Goal: Find specific page/section: Find specific page/section

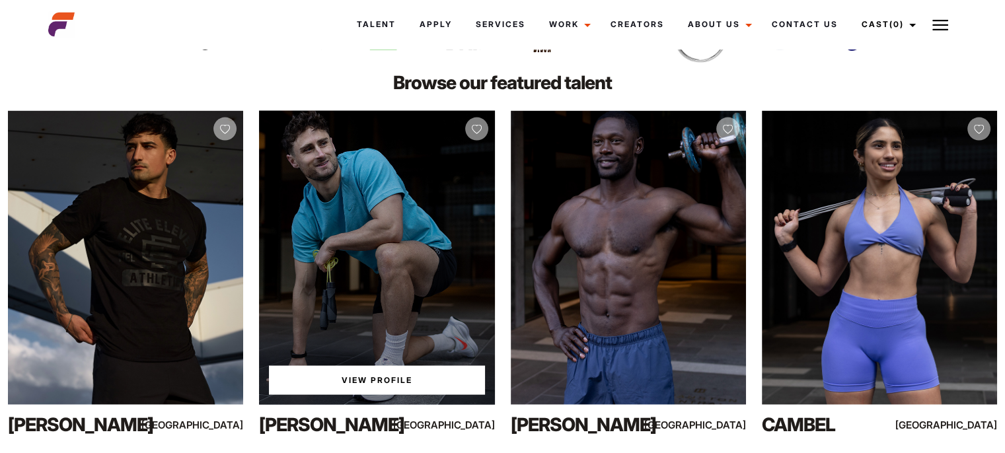
scroll to position [2908, 0]
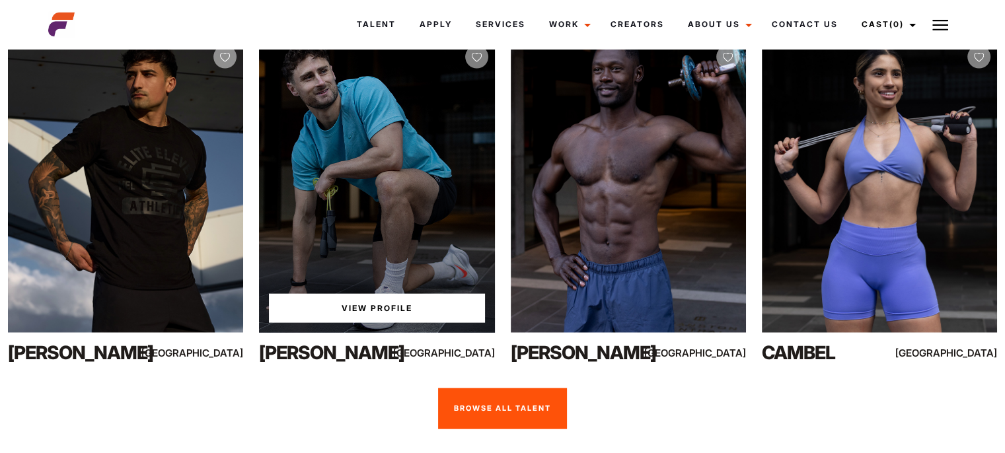
click at [401, 294] on link "View Profile" at bounding box center [376, 308] width 215 height 29
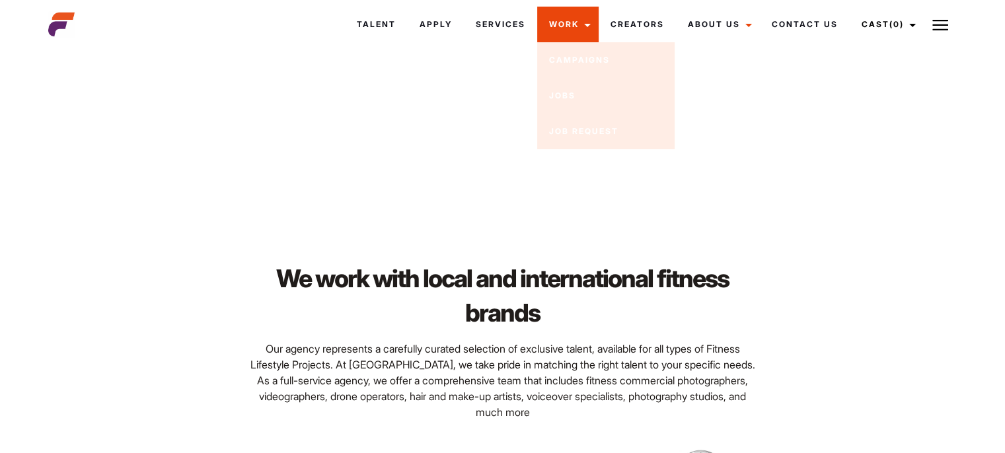
scroll to position [2313, 0]
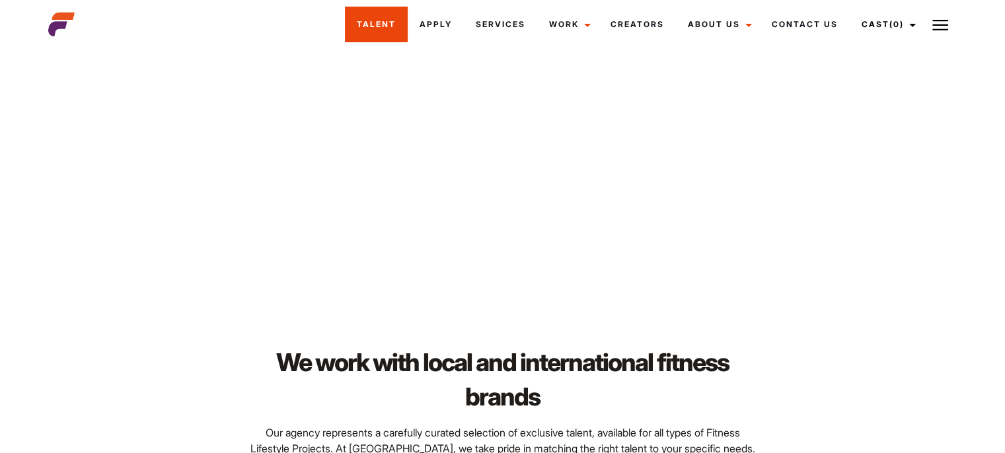
click at [386, 22] on link "Talent" at bounding box center [376, 25] width 63 height 36
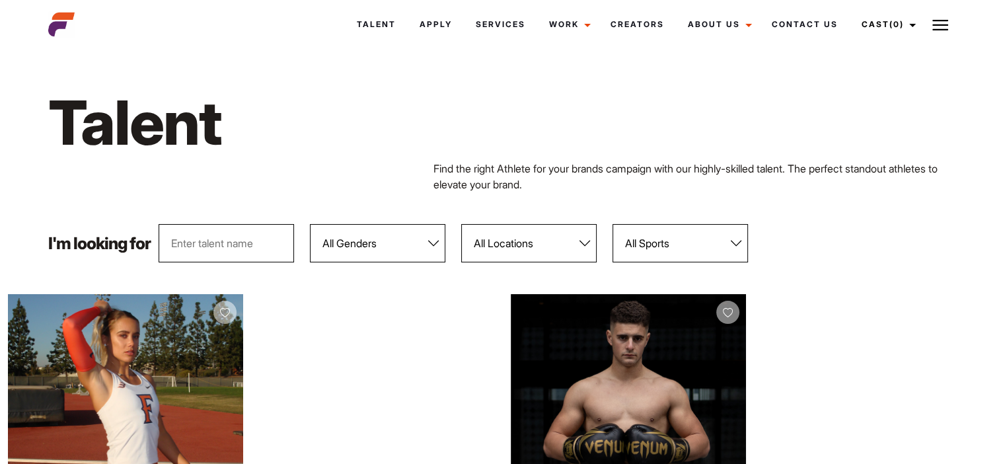
click at [551, 239] on select "All Locations [GEOGRAPHIC_DATA] [GEOGRAPHIC_DATA] [GEOGRAPHIC_DATA] [GEOGRAPHIC…" at bounding box center [528, 243] width 135 height 38
select select "120"
click at [461, 224] on select "All Locations [GEOGRAPHIC_DATA] [GEOGRAPHIC_DATA] [GEOGRAPHIC_DATA] [GEOGRAPHIC…" at bounding box center [528, 243] width 135 height 38
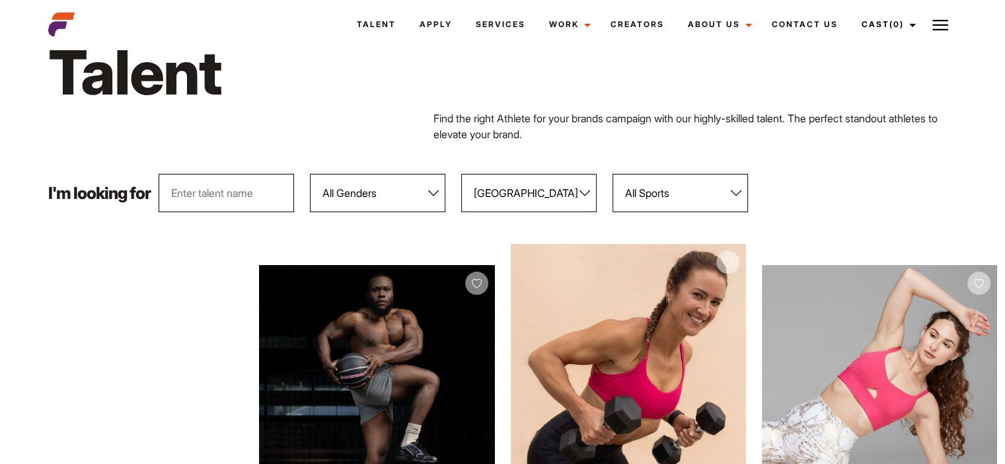
scroll to position [44, 0]
